Goal: Find contact information: Find contact information

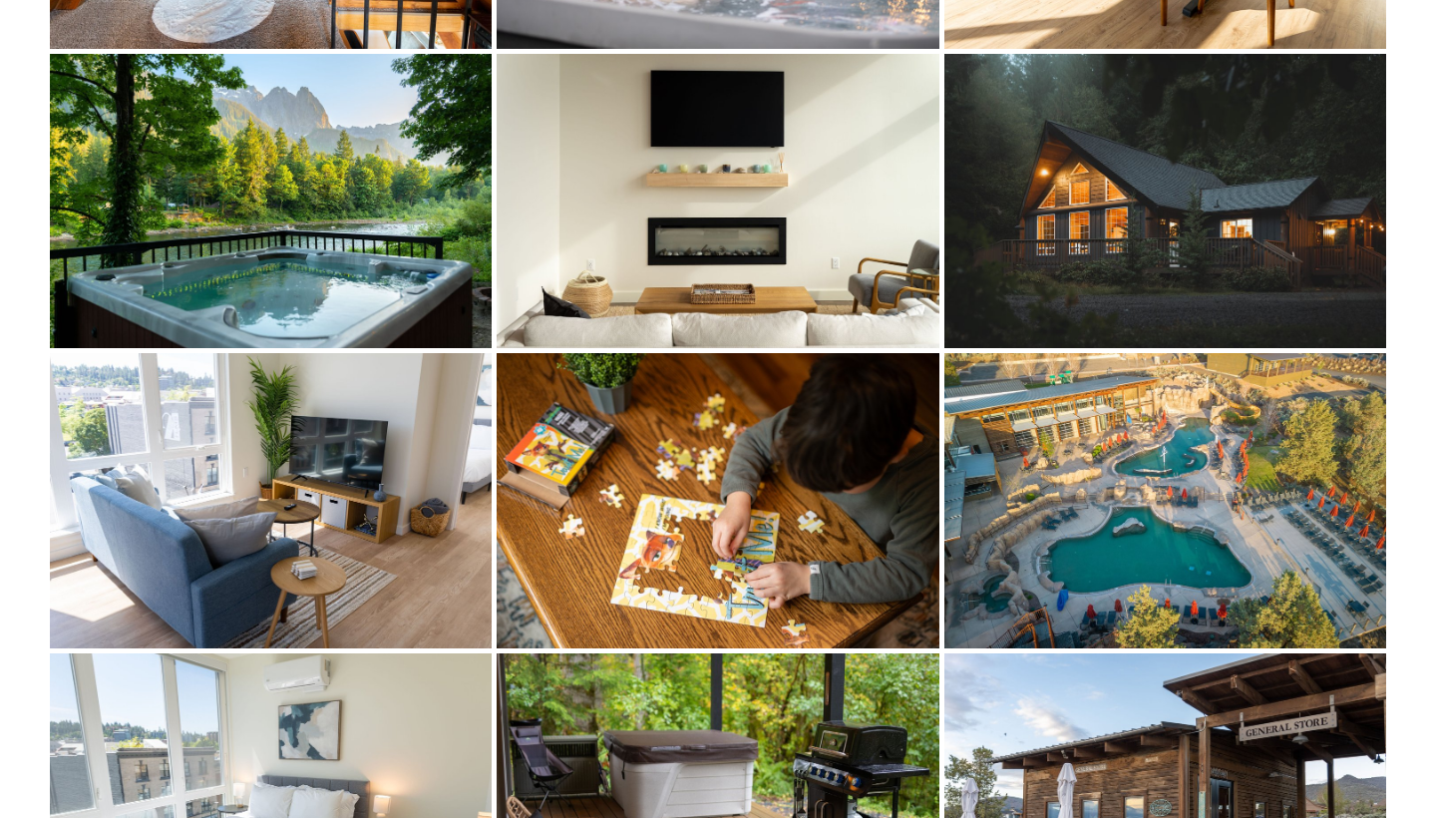
scroll to position [7780, 1]
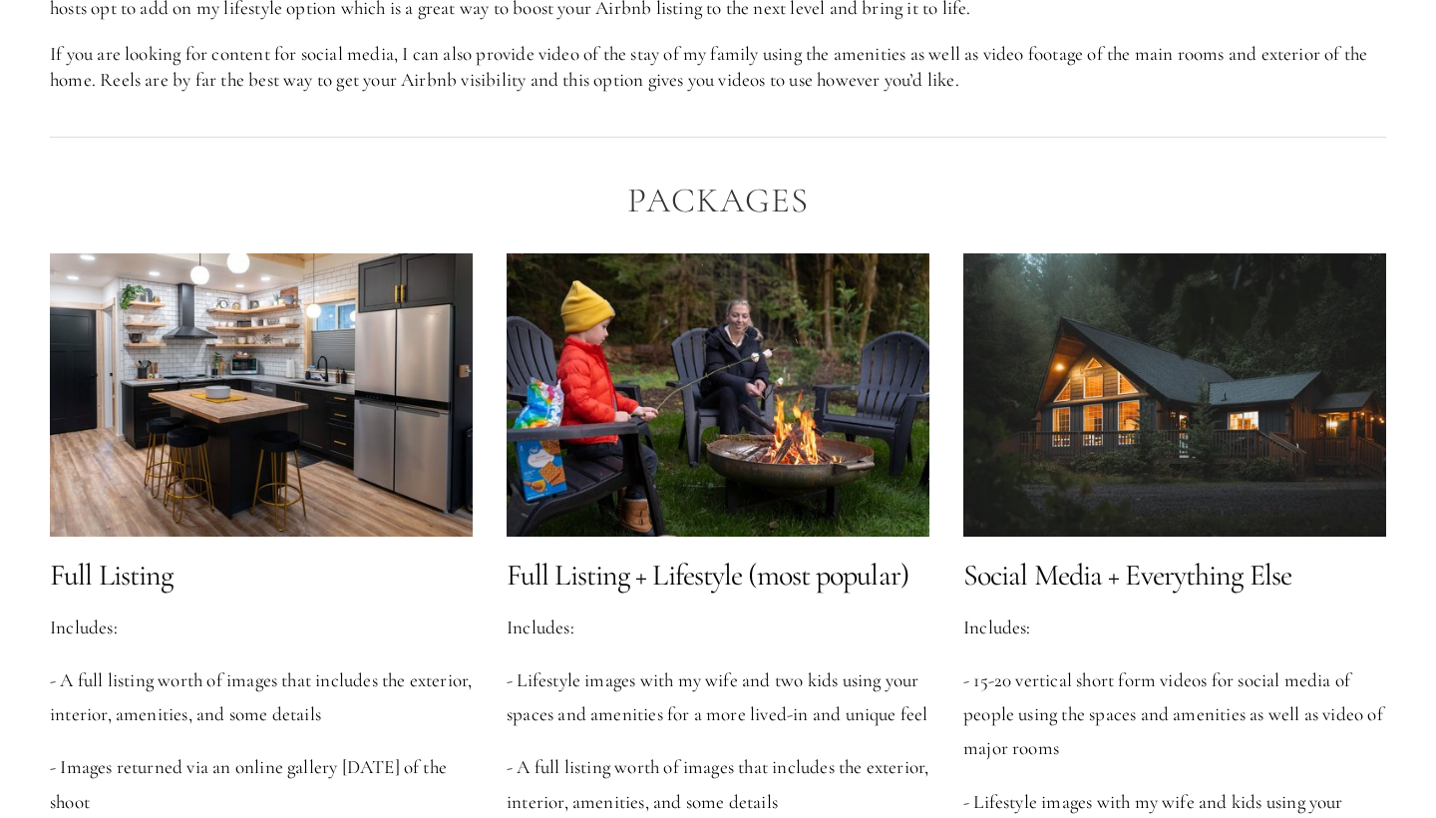
click at [703, 428] on div at bounding box center [717, 394] width 423 height 282
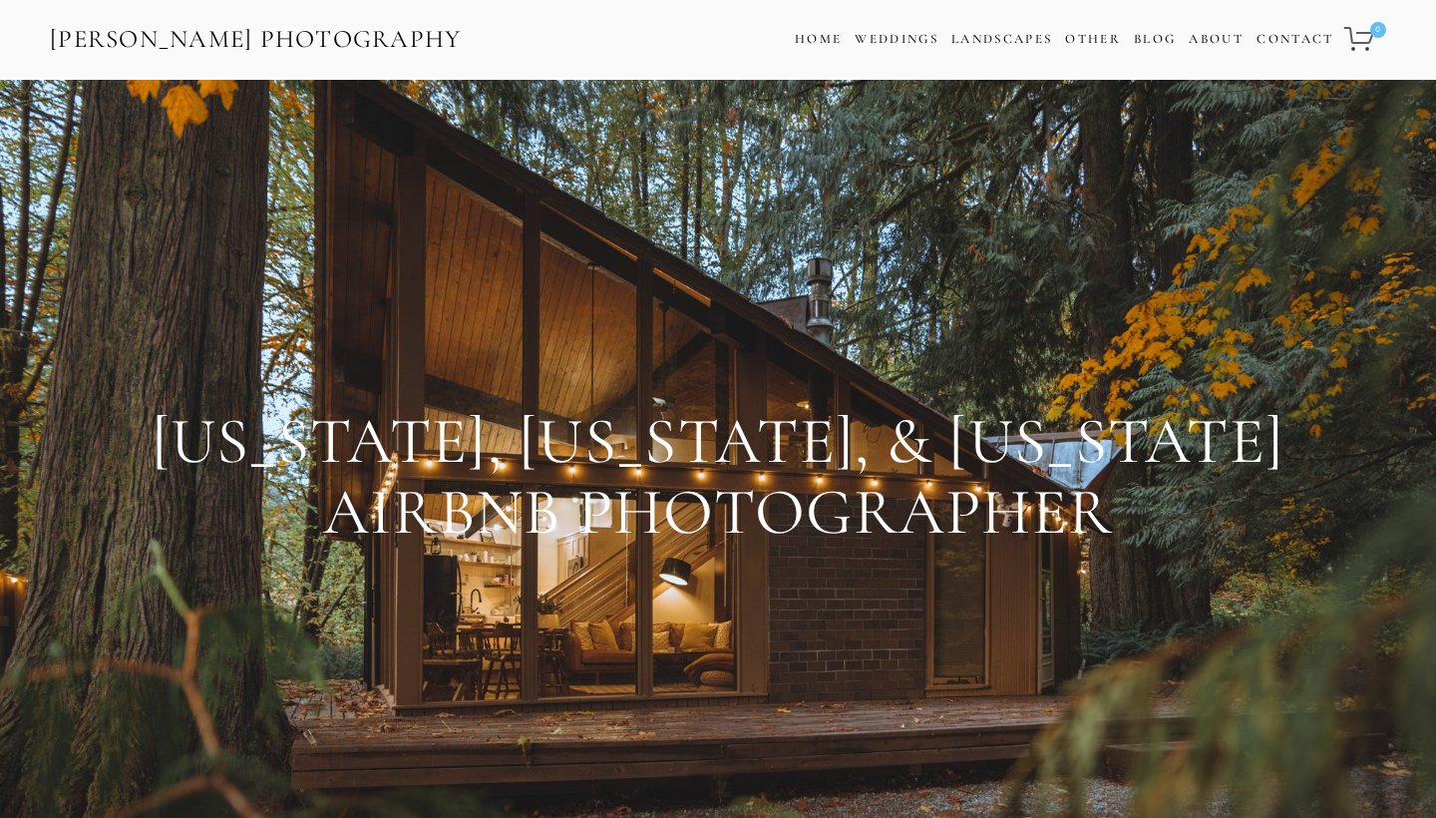
scroll to position [0, 0]
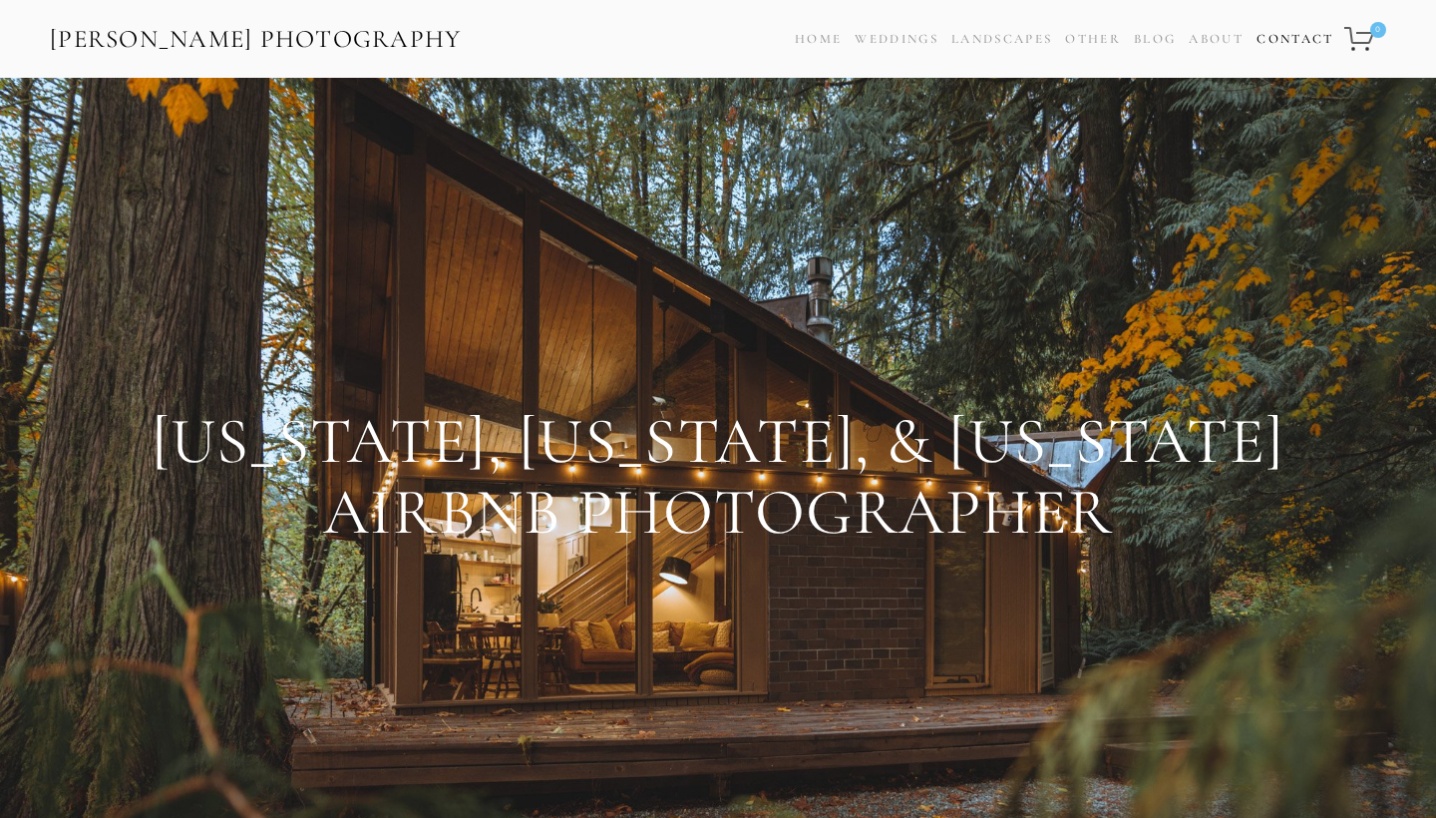
click at [1286, 32] on link "Contact" at bounding box center [1294, 39] width 77 height 29
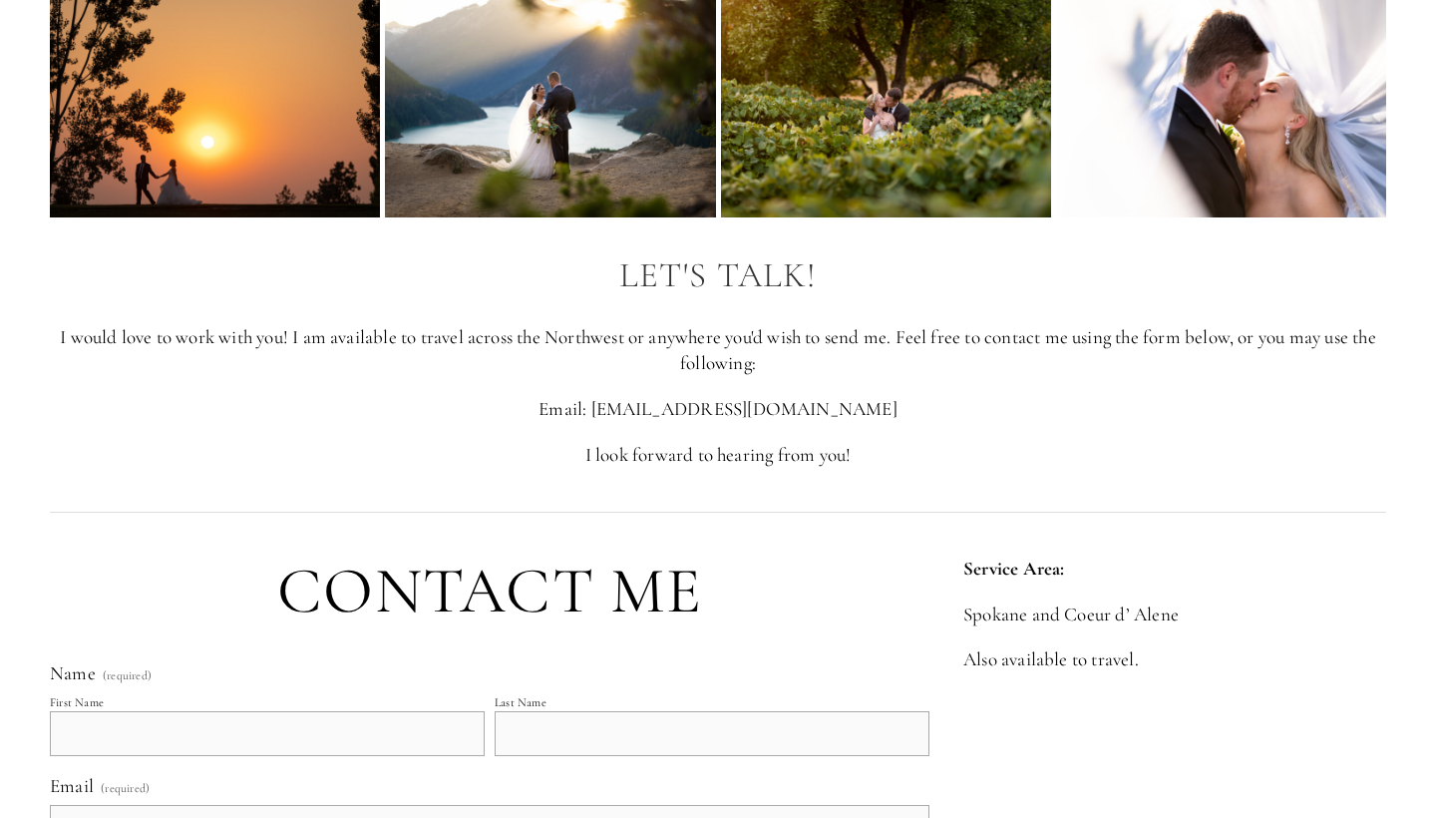
scroll to position [129, 0]
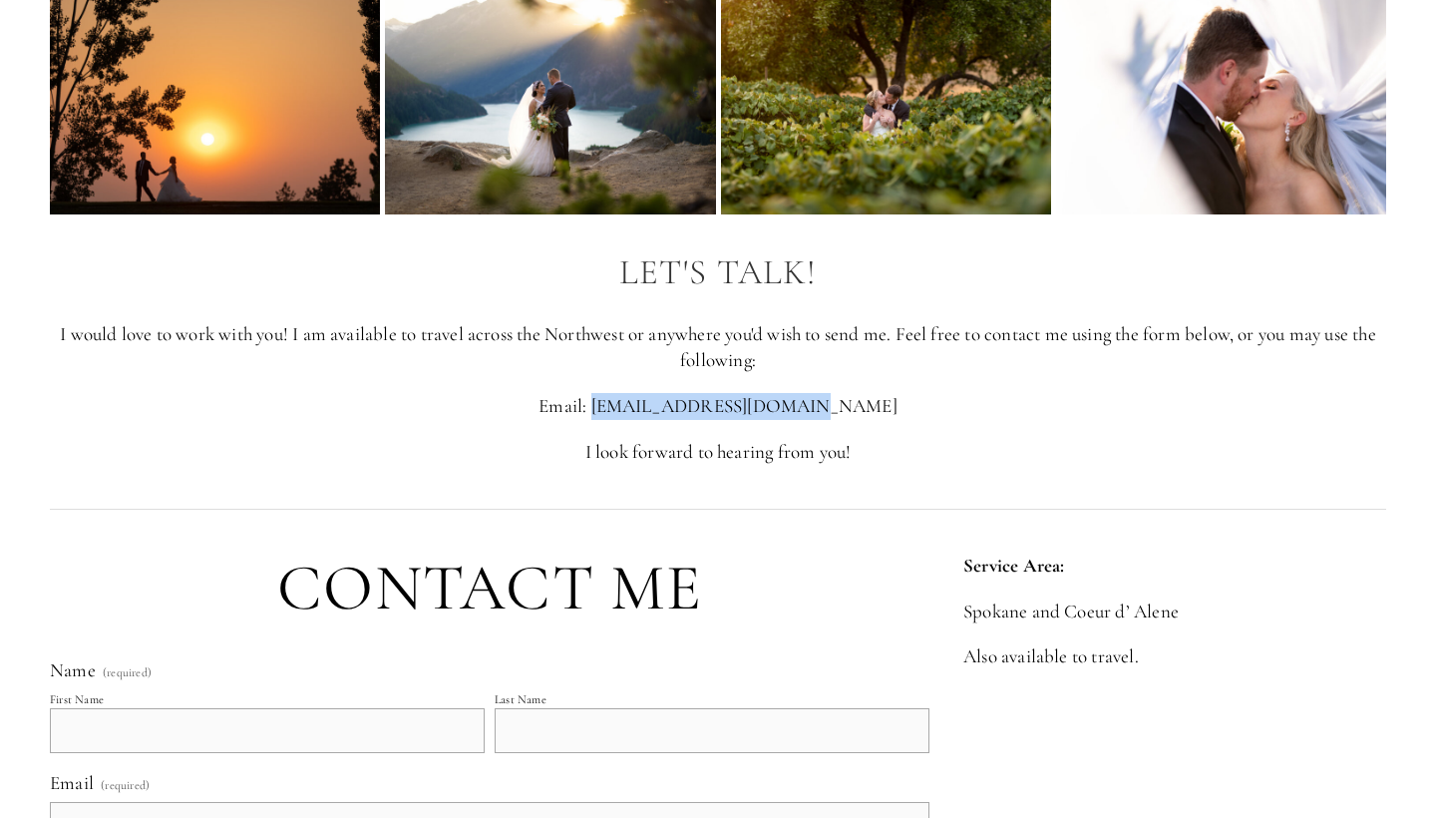
drag, startPoint x: 832, startPoint y: 406, endPoint x: 649, endPoint y: 403, distance: 183.5
click at [649, 403] on p "Email: [EMAIL_ADDRESS][DOMAIN_NAME]" at bounding box center [718, 406] width 1336 height 27
copy p "[EMAIL_ADDRESS][DOMAIN_NAME]"
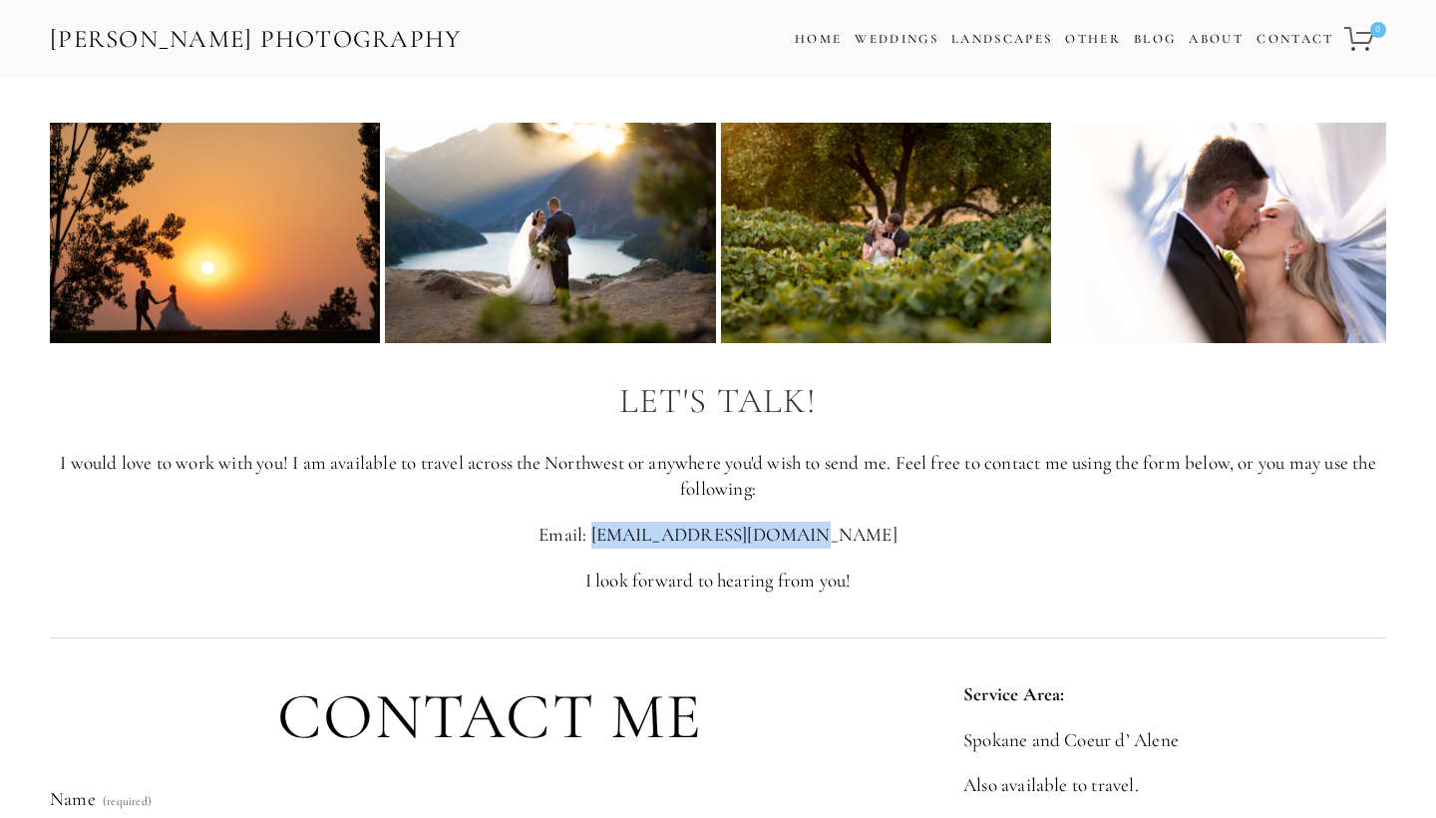
scroll to position [0, 0]
click at [821, 25] on link "Home" at bounding box center [818, 39] width 47 height 29
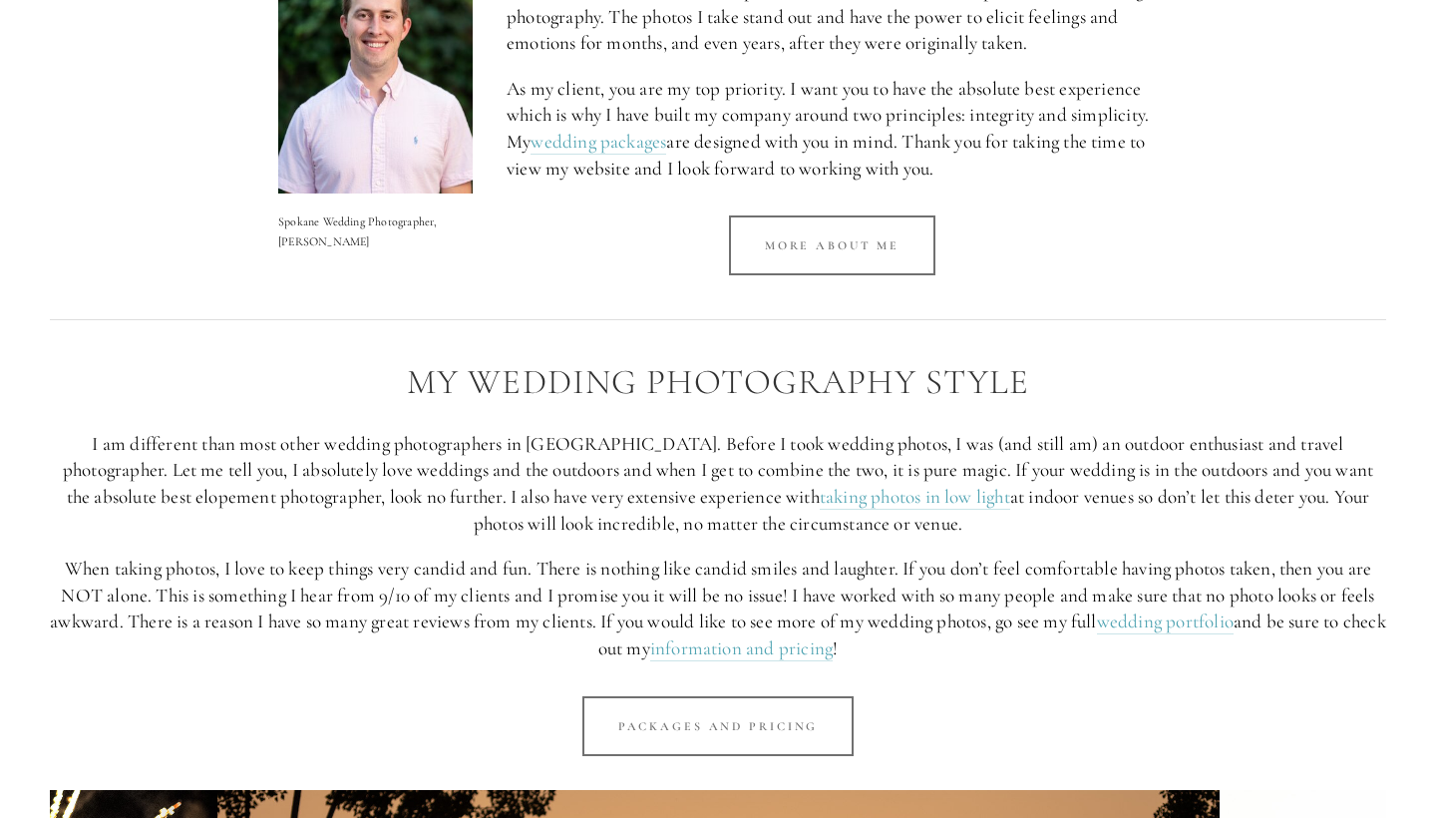
scroll to position [1301, 0]
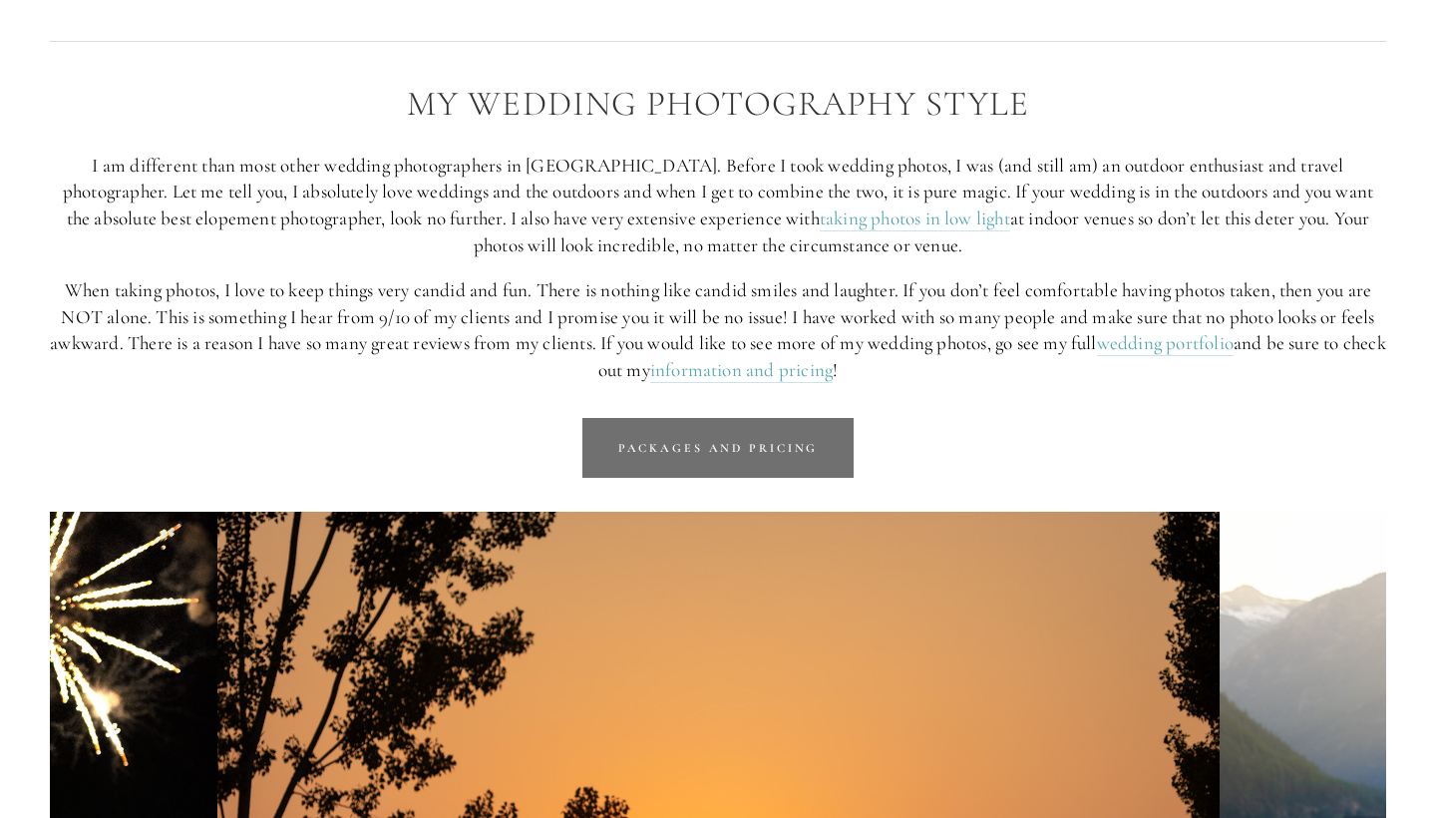
click at [783, 440] on link "Packages and Pricing" at bounding box center [718, 448] width 272 height 60
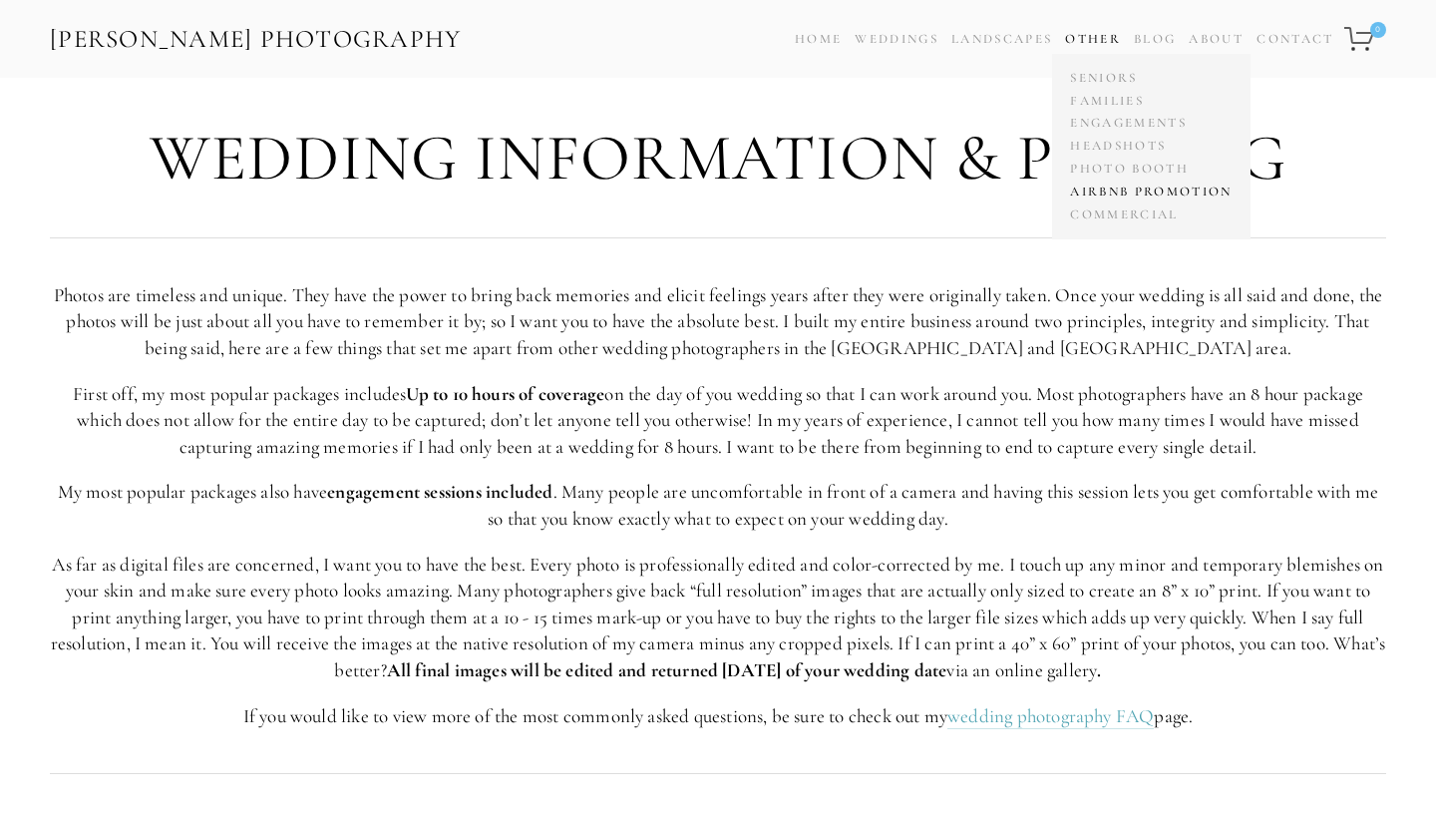
click at [1126, 190] on link "Airbnb Promotion" at bounding box center [1150, 191] width 171 height 23
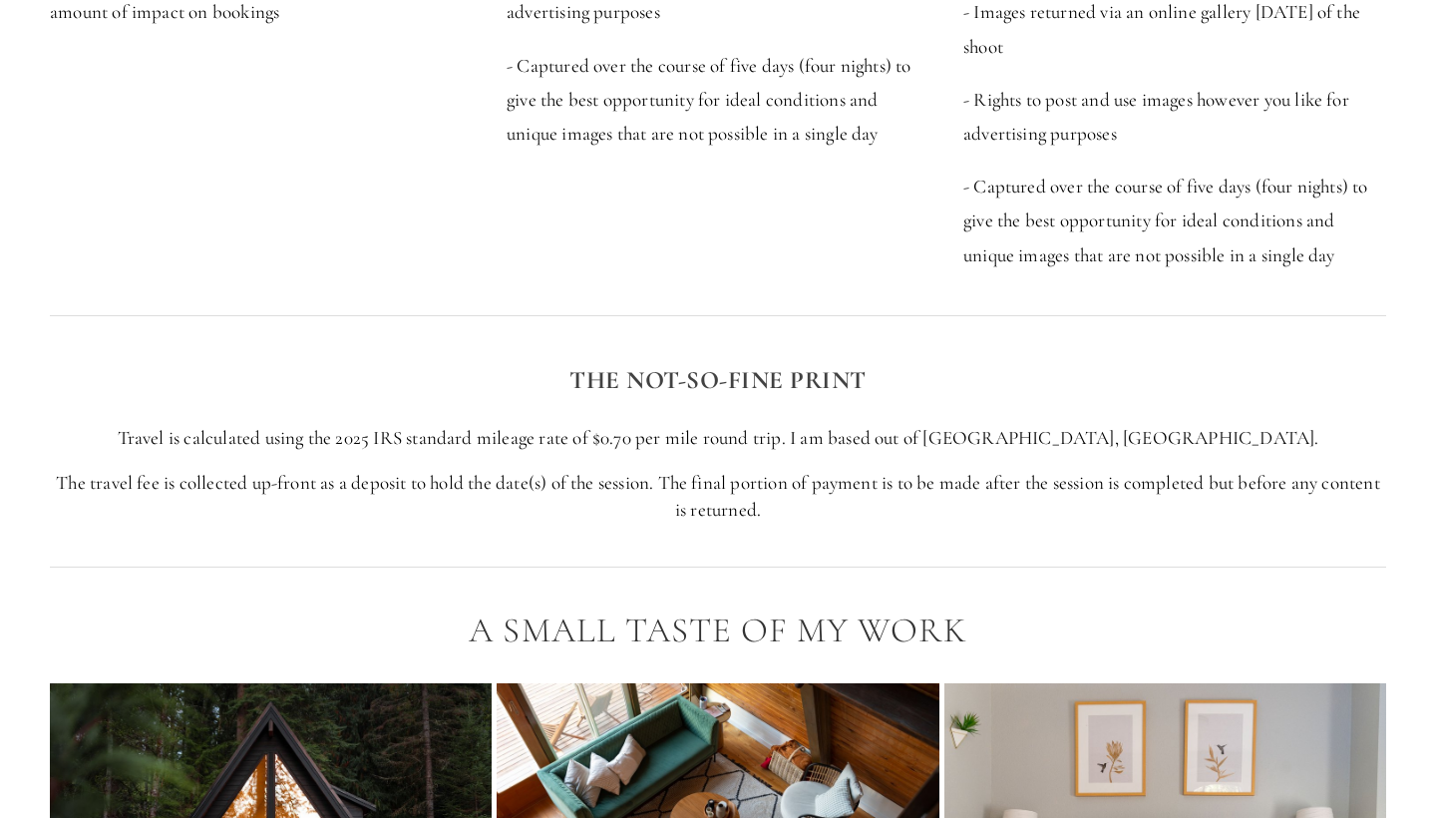
scroll to position [2953, 0]
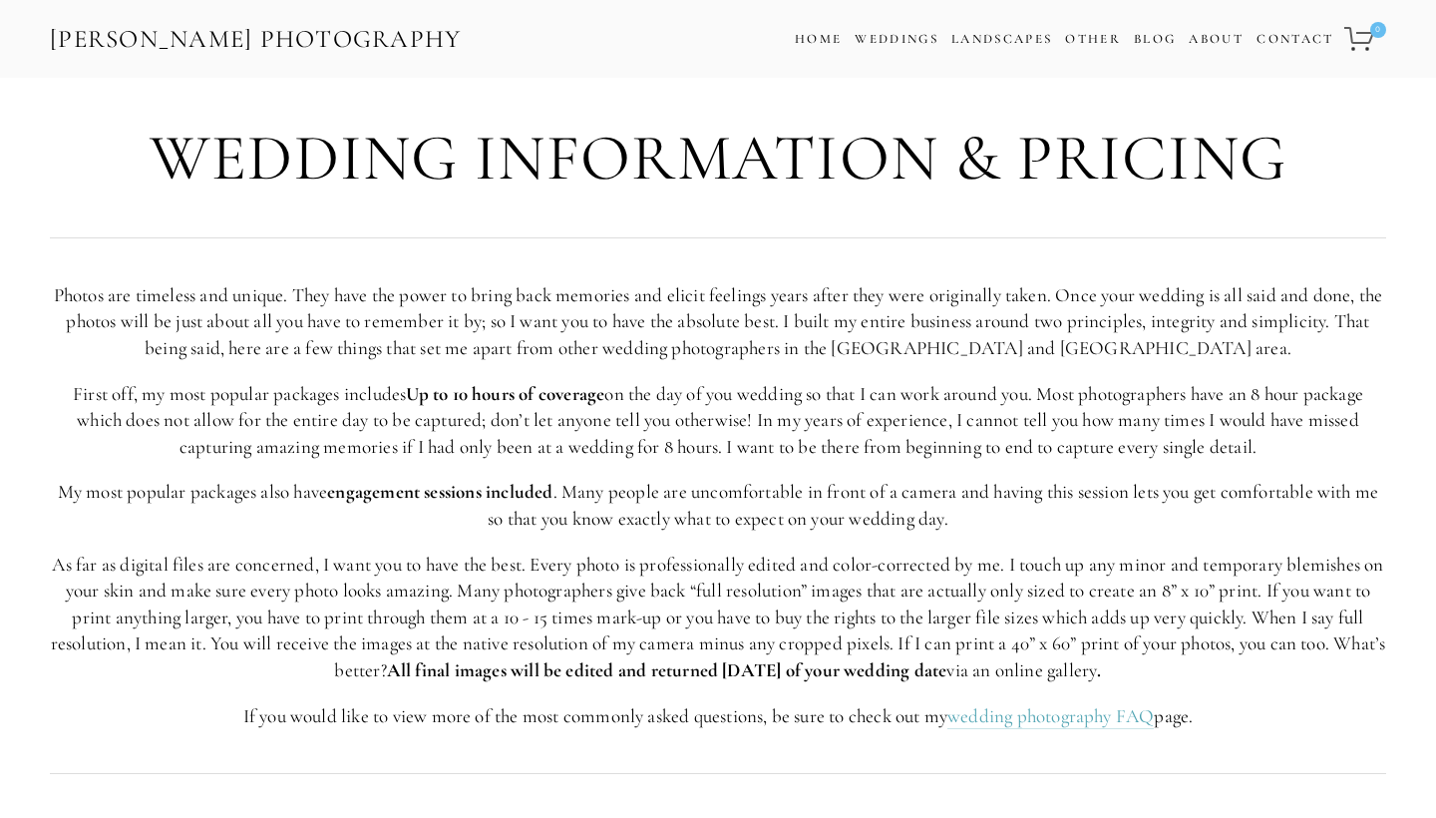
scroll to position [1301, 0]
